Goal: Obtain resource: Download file/media

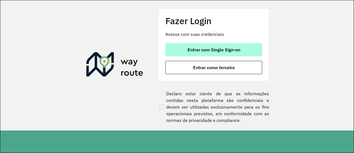
click at [194, 47] on span "Entrar com Single Sign-on" at bounding box center [214, 49] width 53 height 4
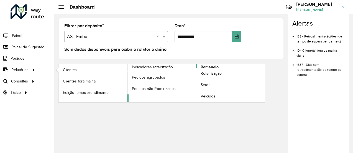
click at [213, 65] on span "Romaneio" at bounding box center [209, 67] width 18 height 6
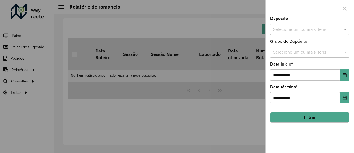
click at [306, 30] on input "text" at bounding box center [307, 29] width 71 height 7
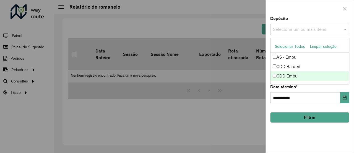
click at [289, 73] on div "CDD Embu" at bounding box center [310, 75] width 79 height 9
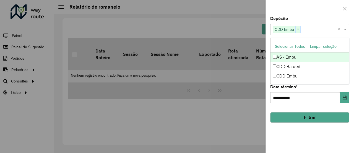
click at [306, 21] on div "Depósito Selecione um ou mais itens CDD Embu × ×" at bounding box center [310, 26] width 79 height 18
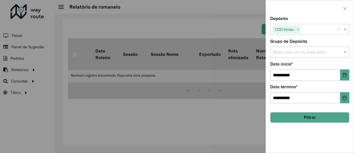
click at [300, 53] on input "text" at bounding box center [307, 52] width 71 height 7
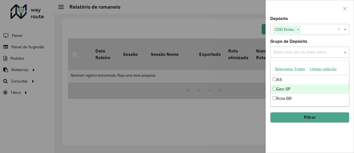
click at [287, 86] on div "Geo SP" at bounding box center [310, 88] width 79 height 9
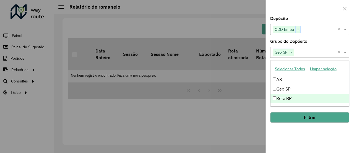
click at [302, 137] on div "**********" at bounding box center [310, 85] width 88 height 136
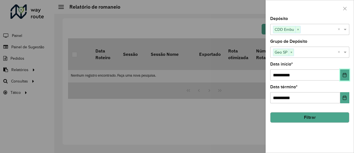
click at [343, 76] on icon "Choose Date" at bounding box center [345, 75] width 4 height 4
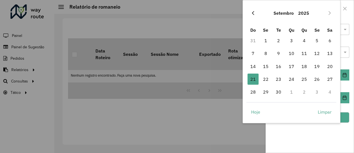
click at [256, 12] on button "Previous Month" at bounding box center [253, 13] width 9 height 9
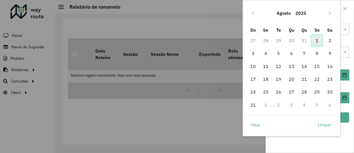
click at [314, 43] on span "1" at bounding box center [317, 40] width 11 height 11
type input "**********"
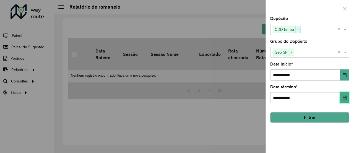
click at [347, 98] on icon "Choose Date" at bounding box center [345, 97] width 4 height 4
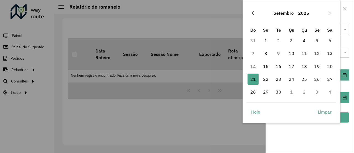
click at [255, 13] on icon "Previous Month" at bounding box center [253, 13] width 4 height 4
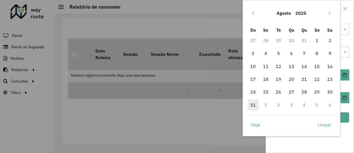
click at [254, 106] on span "31" at bounding box center [253, 104] width 11 height 11
type input "**********"
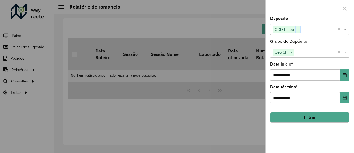
click at [296, 136] on div "**********" at bounding box center [310, 85] width 88 height 136
click at [313, 117] on button "Filtrar" at bounding box center [310, 117] width 79 height 11
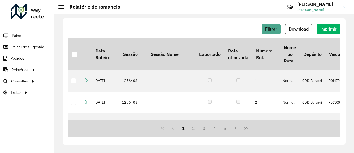
click at [150, 21] on div "Filtrar Download Imprimir Data Roteiro Sessão Sessão Nome Exportado Rota otimiz…" at bounding box center [205, 81] width 284 height 126
click at [308, 33] on button "Download" at bounding box center [298, 29] width 27 height 11
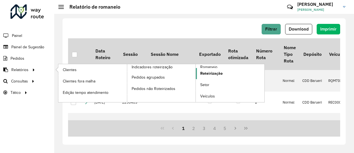
click at [212, 74] on span "Roteirização" at bounding box center [211, 73] width 22 height 6
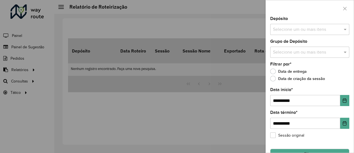
click at [293, 27] on input "text" at bounding box center [307, 29] width 71 height 7
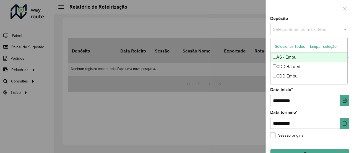
click at [291, 64] on div "CDD Barueri" at bounding box center [309, 66] width 77 height 9
click at [302, 29] on span "×" at bounding box center [301, 29] width 5 height 7
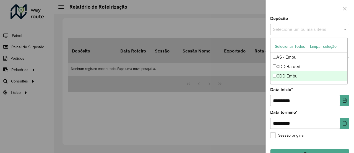
click at [286, 76] on div "CDD Embu" at bounding box center [309, 75] width 77 height 9
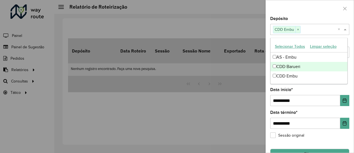
click at [299, 17] on div "Depósito Selecione um ou mais itens CDD Embu × ×" at bounding box center [310, 26] width 79 height 18
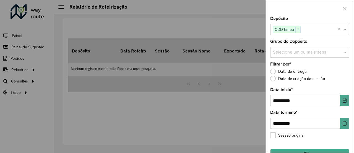
click at [302, 51] on input "text" at bounding box center [307, 52] width 71 height 7
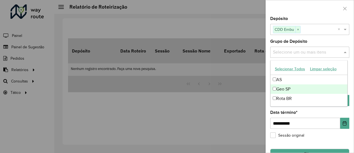
click at [284, 88] on div "Geo SP" at bounding box center [309, 88] width 77 height 9
click at [308, 10] on div at bounding box center [310, 8] width 88 height 16
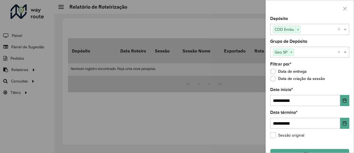
click at [162, 107] on div at bounding box center [177, 76] width 354 height 153
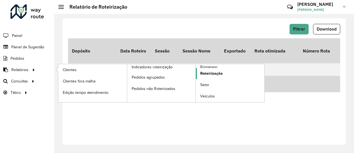
click at [212, 73] on span "Roteirização" at bounding box center [211, 73] width 22 height 6
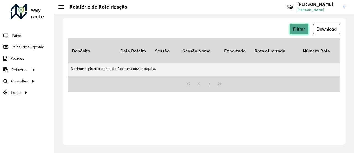
click at [297, 28] on span "Filtrar" at bounding box center [300, 29] width 12 height 5
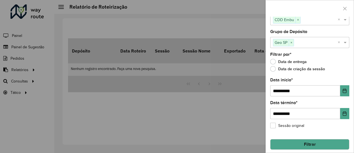
scroll to position [13, 0]
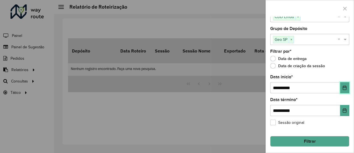
click at [343, 89] on icon "Choose Date" at bounding box center [345, 87] width 4 height 4
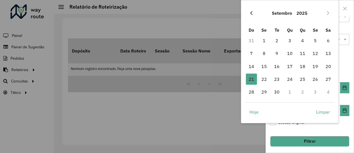
click at [252, 10] on button "Previous Month" at bounding box center [251, 13] width 9 height 9
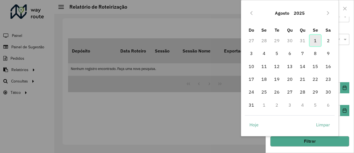
click at [315, 41] on span "1" at bounding box center [315, 40] width 11 height 11
type input "**********"
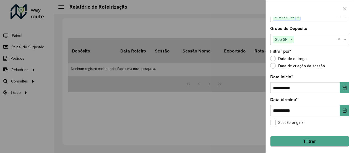
click at [348, 108] on div "**********" at bounding box center [310, 85] width 88 height 136
click at [344, 110] on icon "Choose Date" at bounding box center [345, 110] width 4 height 4
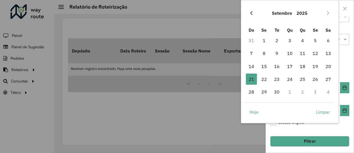
click at [249, 13] on button "Previous Month" at bounding box center [251, 13] width 9 height 9
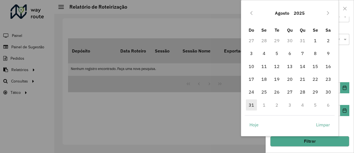
click at [247, 107] on span "31" at bounding box center [251, 104] width 11 height 11
type input "**********"
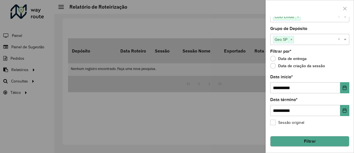
click at [321, 125] on div "Sessão original" at bounding box center [310, 123] width 79 height 7
click at [309, 142] on button "Filtrar" at bounding box center [310, 141] width 79 height 11
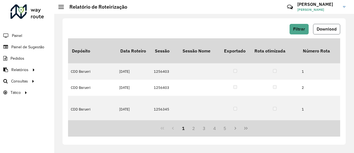
click at [333, 31] on span "Download" at bounding box center [327, 29] width 20 height 5
